Goal: Find specific page/section: Find specific page/section

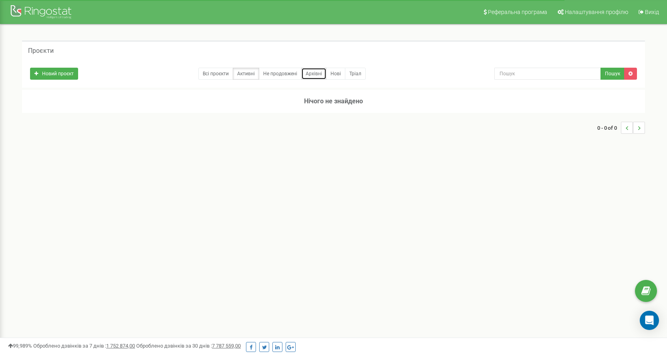
click at [314, 71] on link "Архівні" at bounding box center [313, 74] width 25 height 12
